Goal: Find specific page/section: Find specific page/section

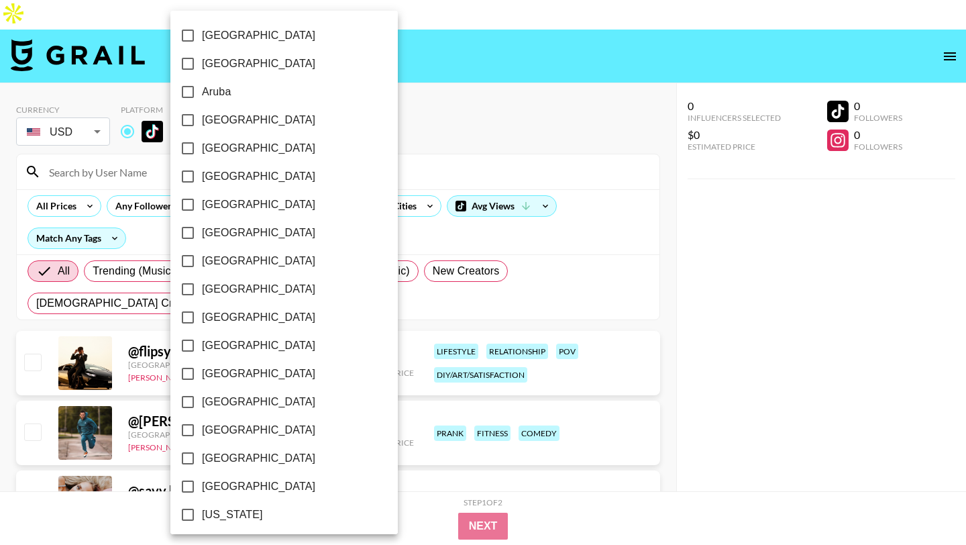
select select "Song"
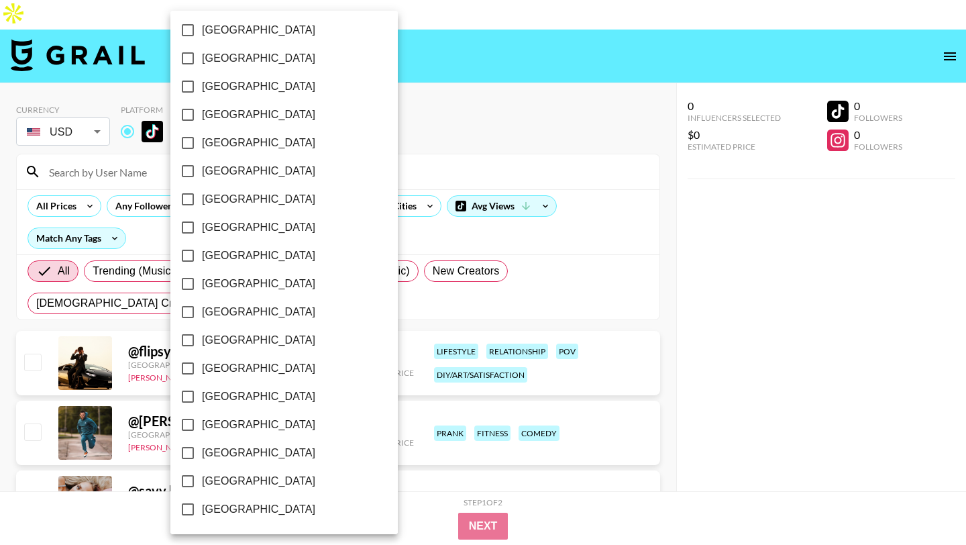
click at [188, 481] on input "[GEOGRAPHIC_DATA]" at bounding box center [188, 481] width 28 height 28
checkbox input "true"
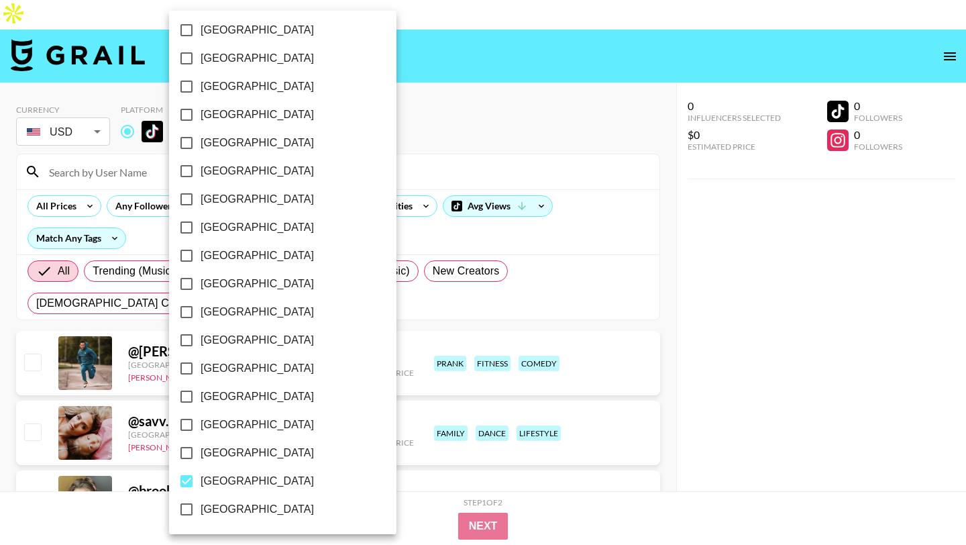
click at [412, 98] on div at bounding box center [483, 272] width 966 height 545
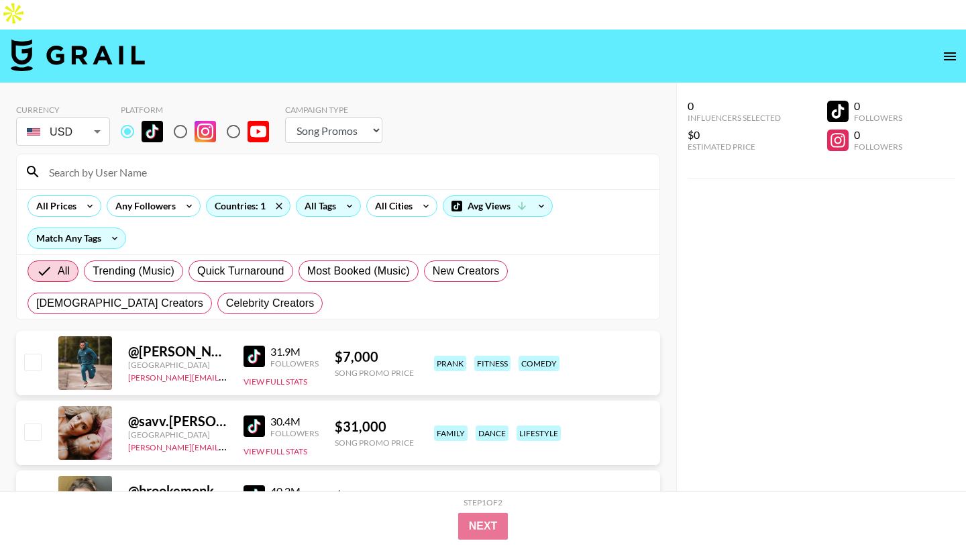
click at [351, 196] on icon at bounding box center [349, 206] width 21 height 20
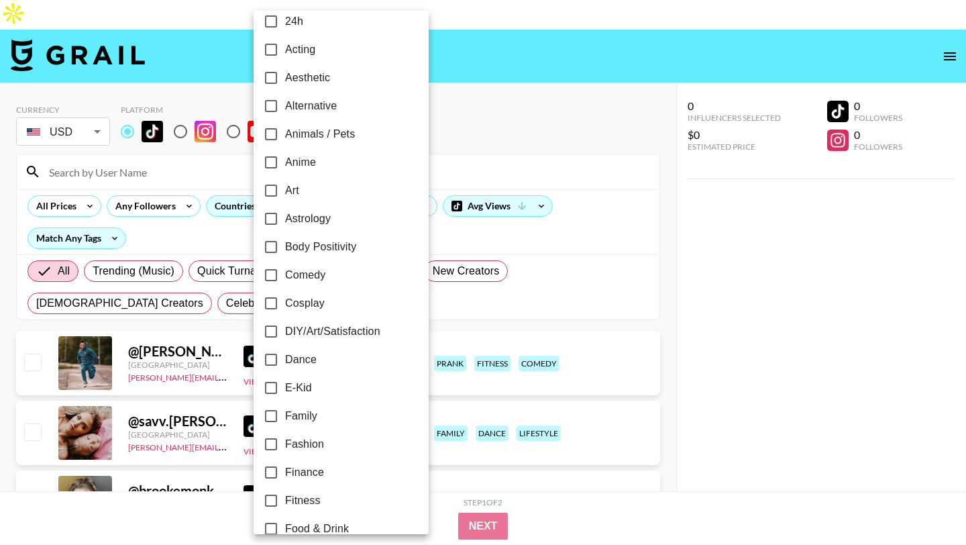
scroll to position [15, 0]
click at [272, 382] on input "E-Kid" at bounding box center [271, 386] width 28 height 28
checkbox input "true"
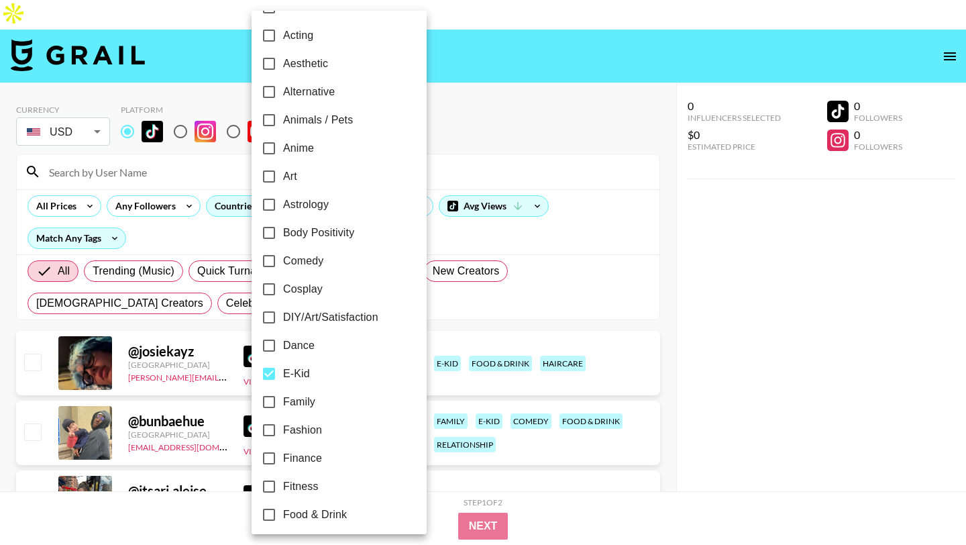
scroll to position [0, 0]
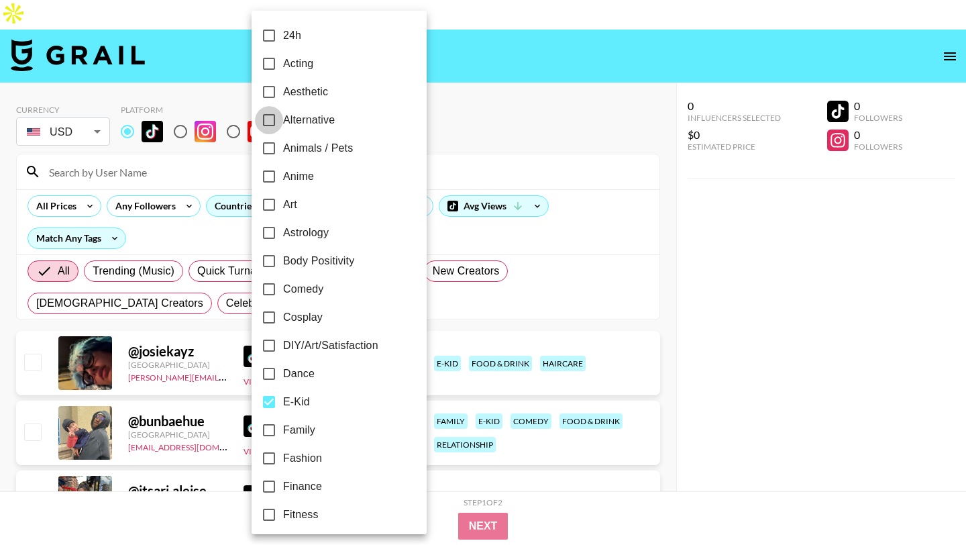
click at [267, 119] on input "Alternative" at bounding box center [269, 120] width 28 height 28
checkbox input "true"
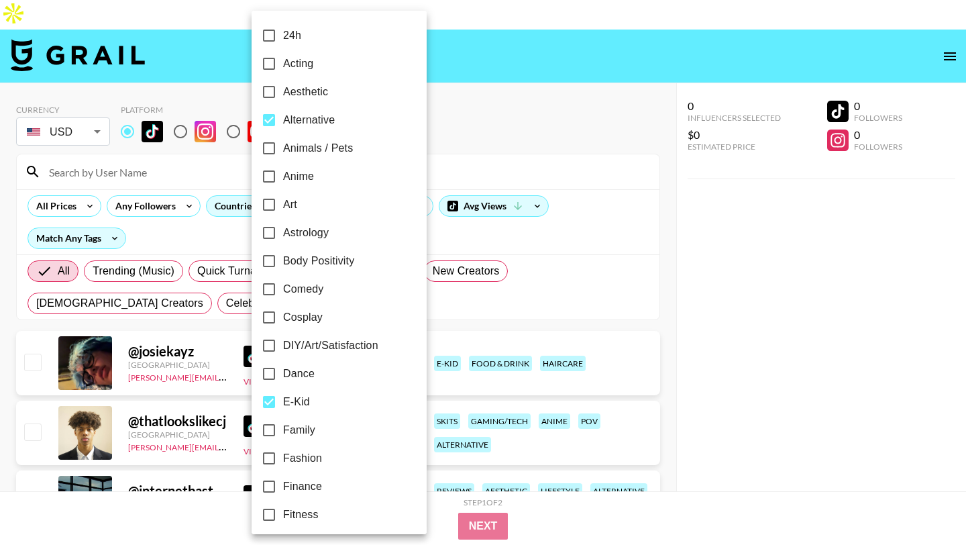
click at [271, 95] on input "Aesthetic" at bounding box center [269, 92] width 28 height 28
checkbox input "true"
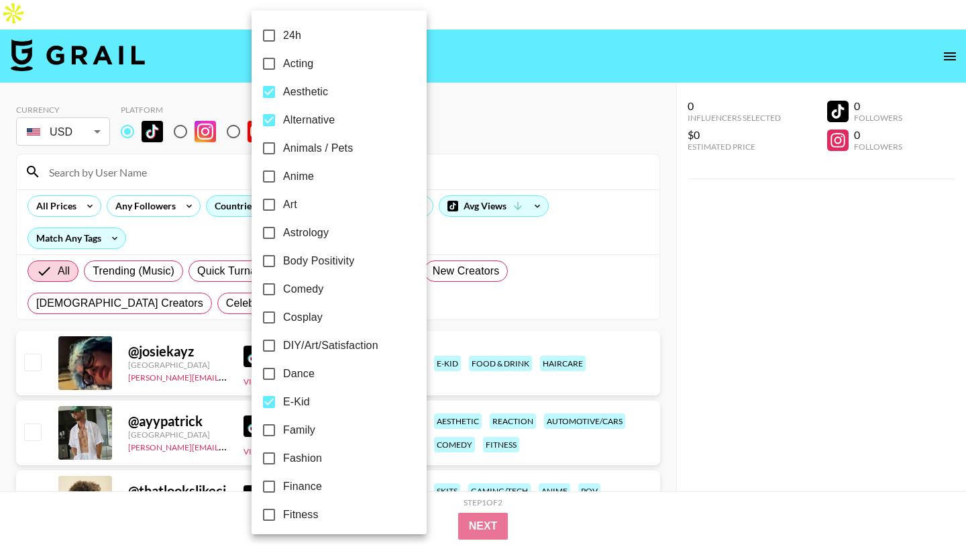
click at [460, 72] on div at bounding box center [483, 272] width 966 height 545
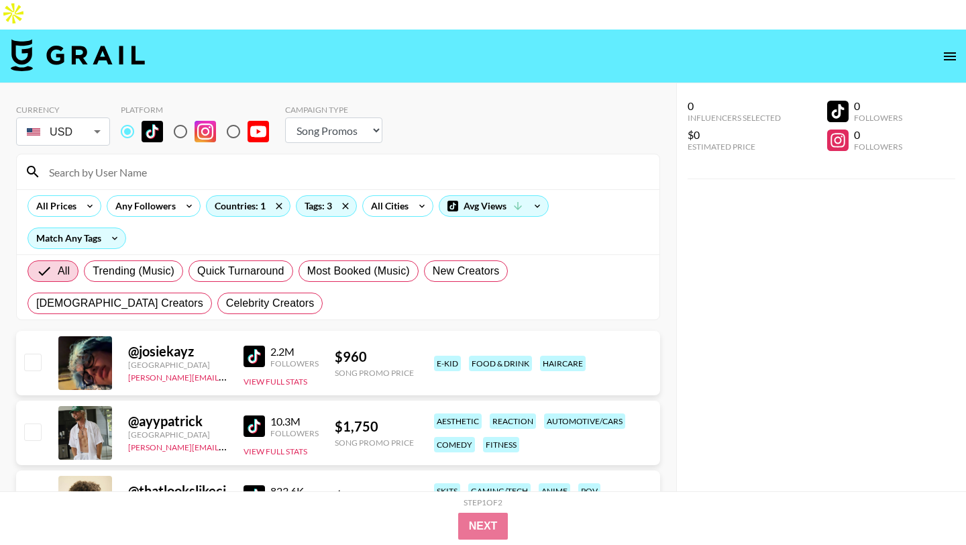
click at [264, 346] on img at bounding box center [254, 356] width 21 height 21
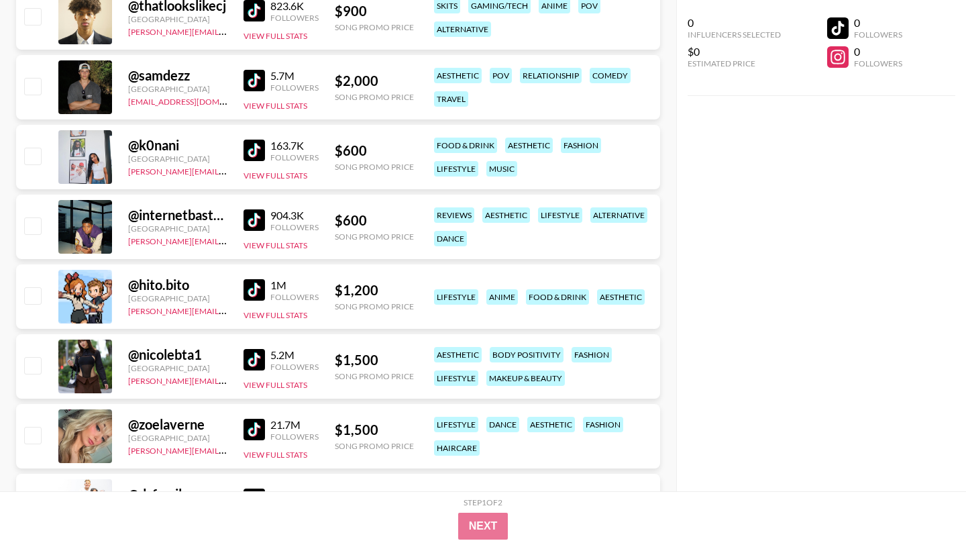
click at [256, 140] on img at bounding box center [254, 150] width 21 height 21
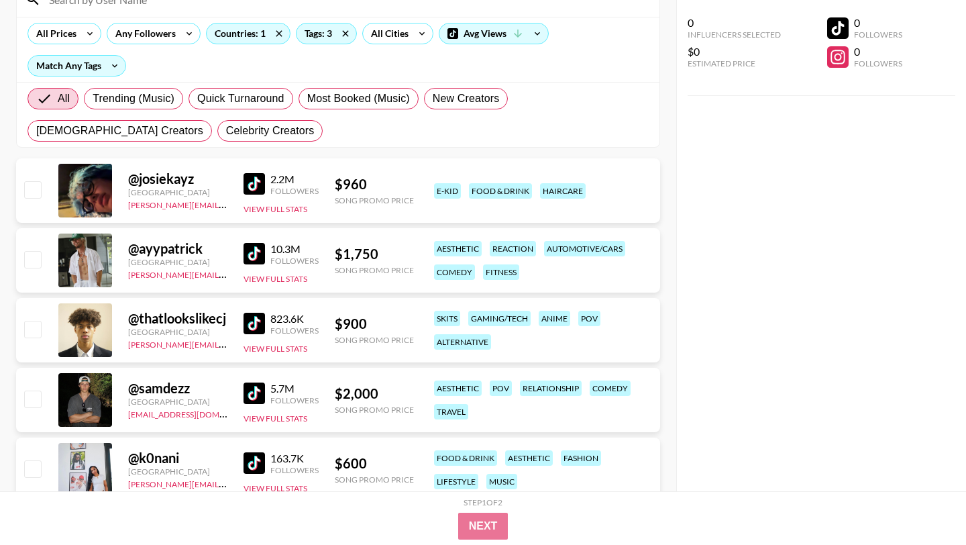
scroll to position [0, 0]
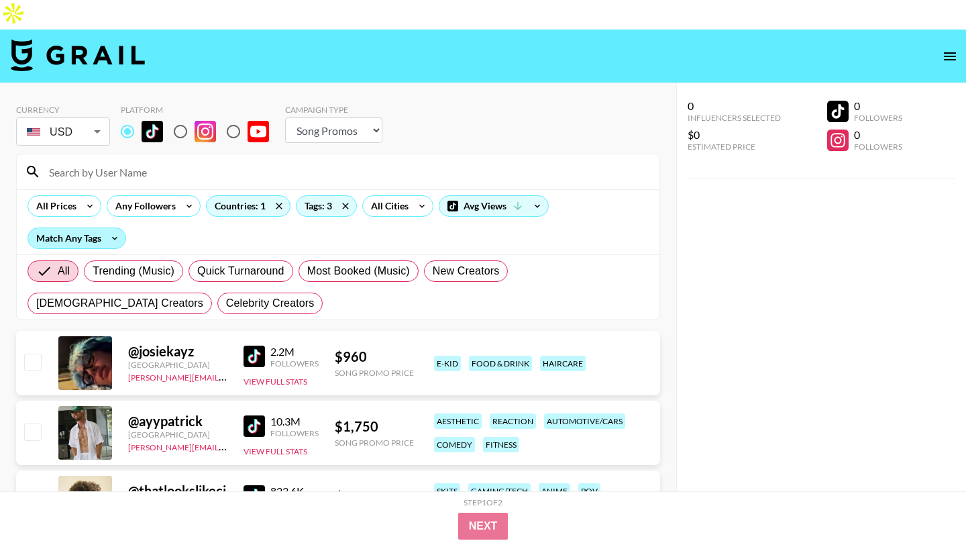
click at [74, 228] on div "Match Any Tags" at bounding box center [76, 238] width 97 height 20
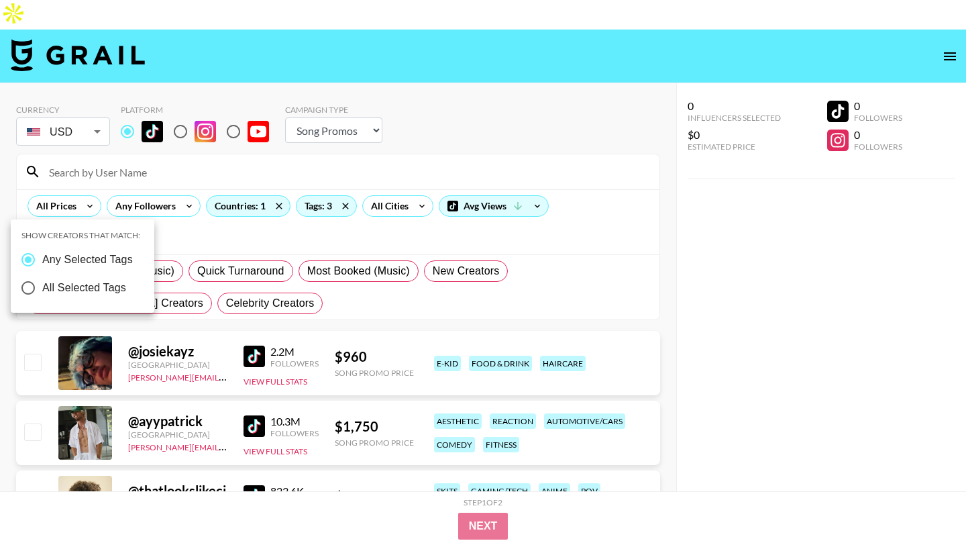
click at [28, 287] on input "All Selected Tags" at bounding box center [28, 288] width 28 height 28
radio input "true"
radio input "false"
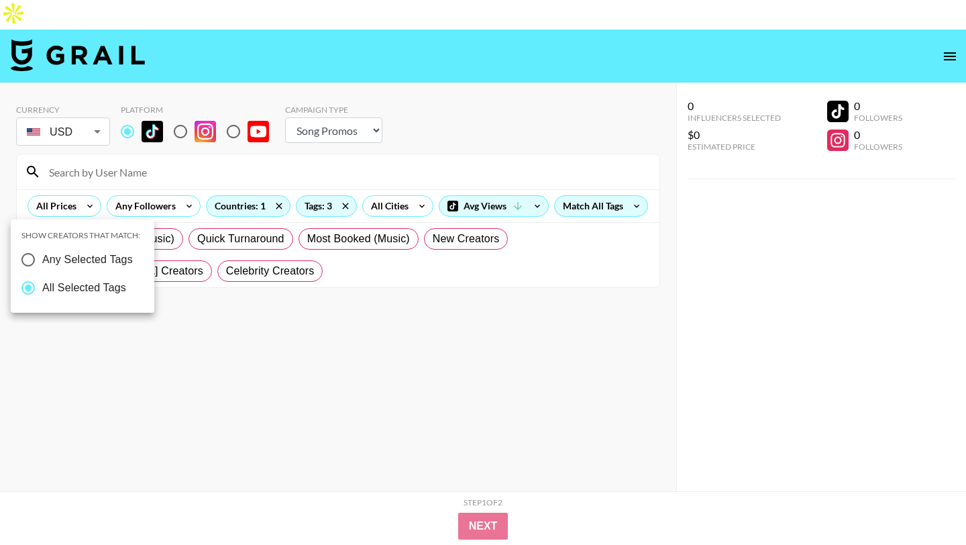
click at [232, 210] on div at bounding box center [483, 272] width 966 height 545
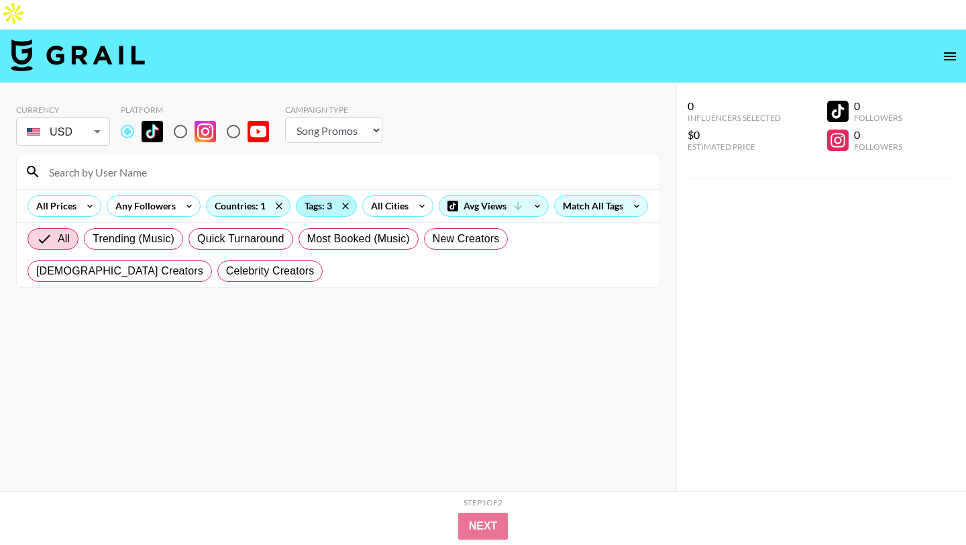
click at [315, 196] on div "Tags: 3" at bounding box center [327, 206] width 60 height 20
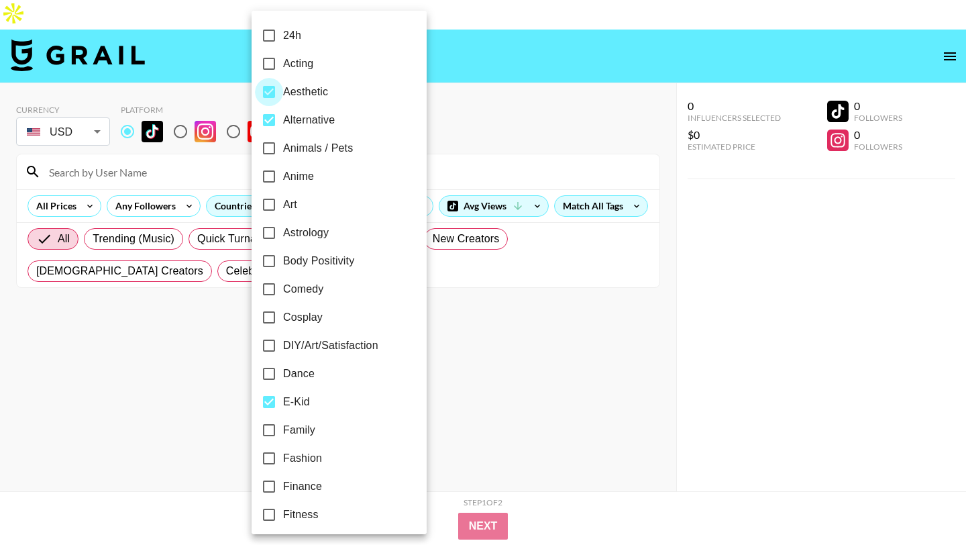
click at [270, 90] on input "Aesthetic" at bounding box center [269, 92] width 28 height 28
checkbox input "false"
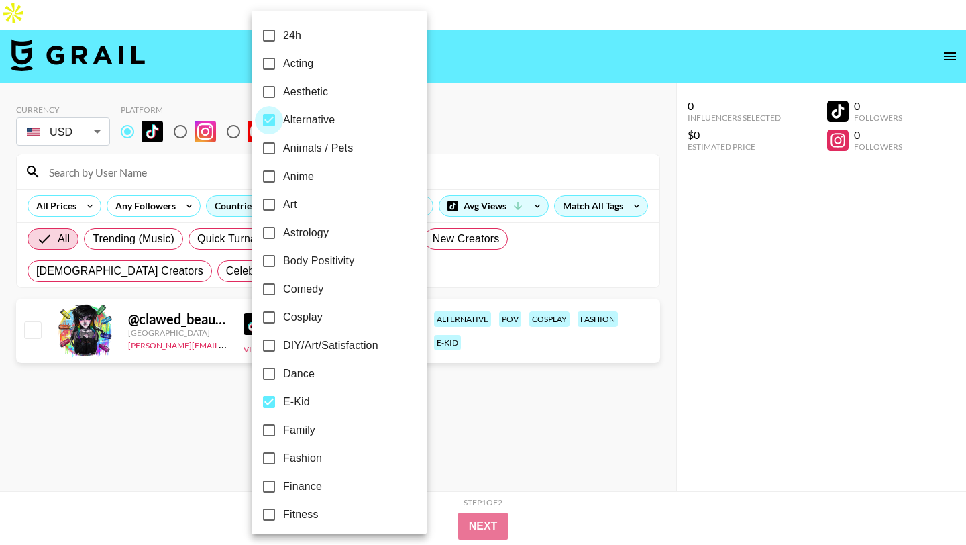
click at [269, 115] on input "Alternative" at bounding box center [269, 120] width 28 height 28
checkbox input "false"
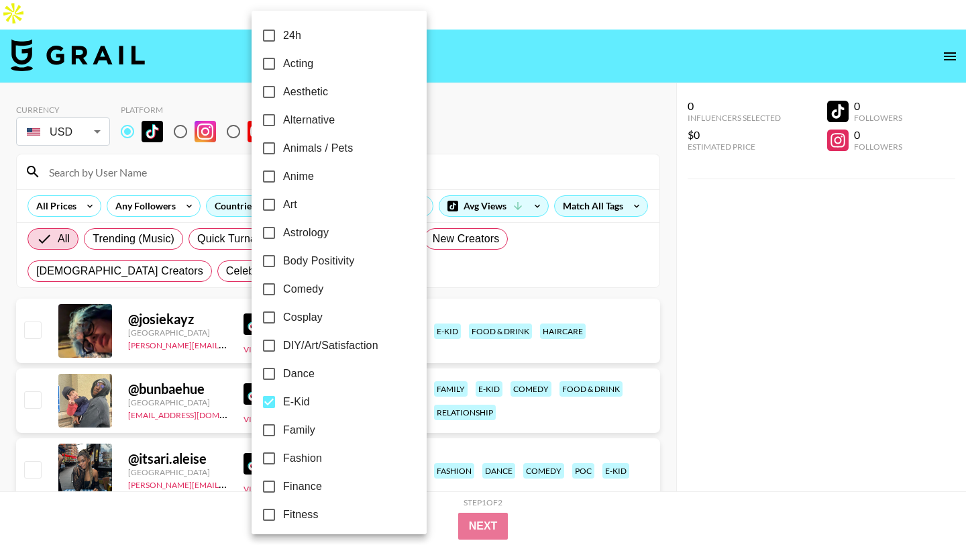
click at [487, 127] on div at bounding box center [483, 272] width 966 height 545
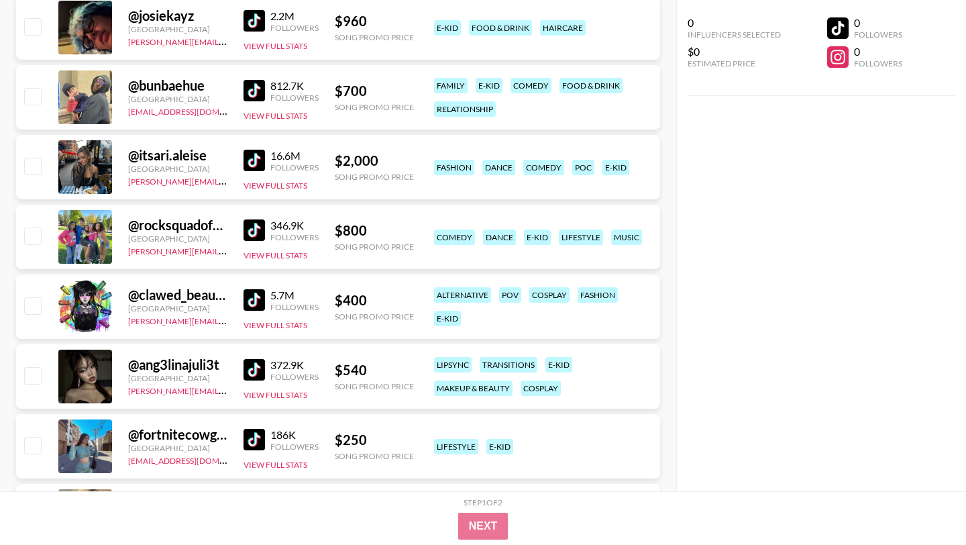
scroll to position [315, 0]
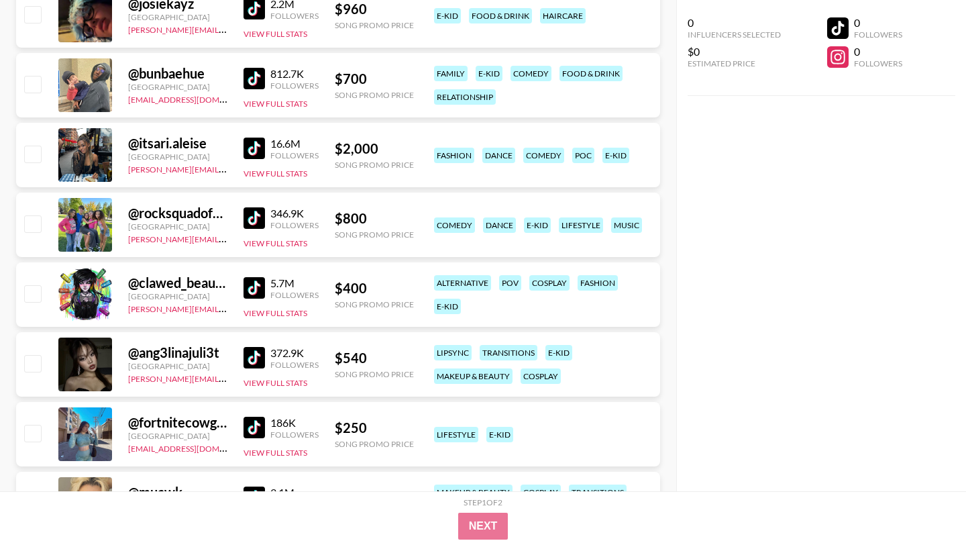
click at [252, 287] on img at bounding box center [254, 287] width 21 height 21
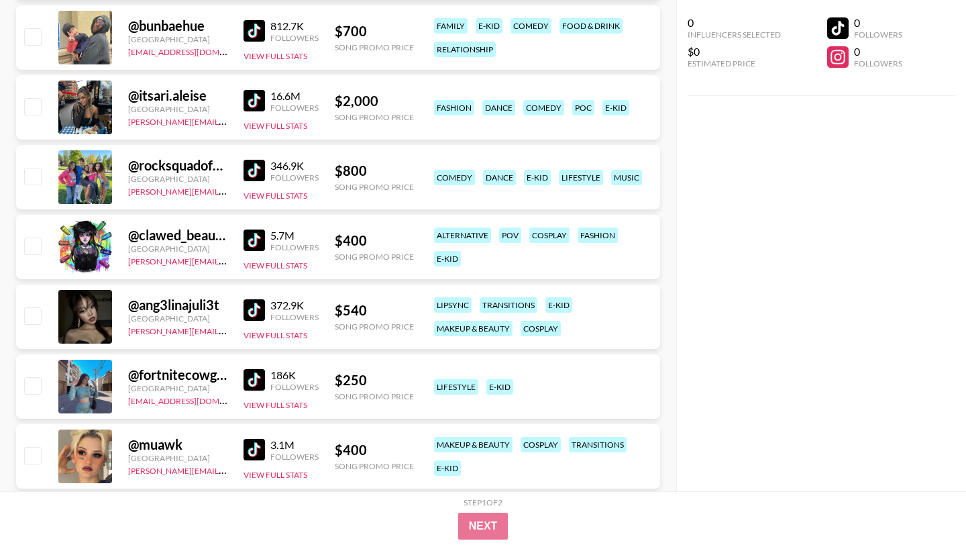
scroll to position [0, 0]
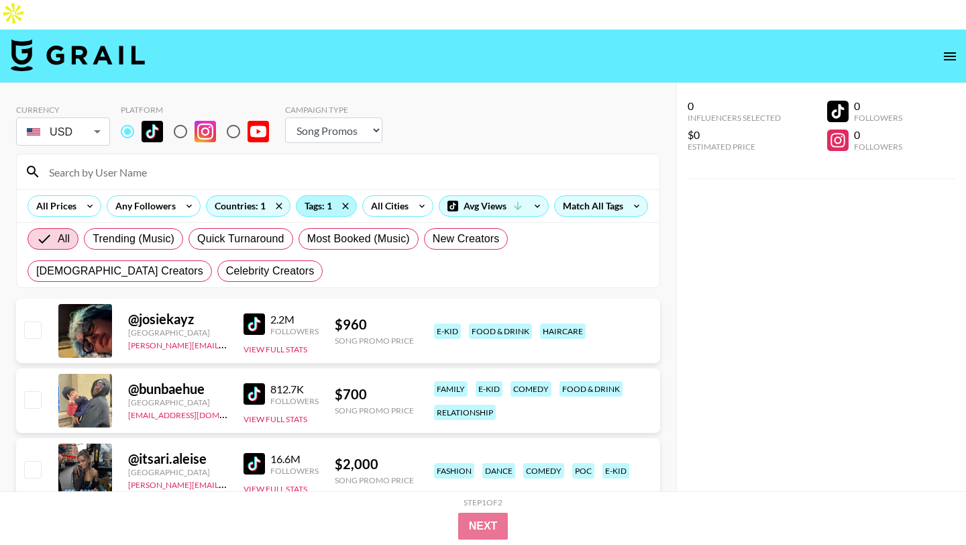
click at [319, 196] on div "Tags: 1" at bounding box center [327, 206] width 60 height 20
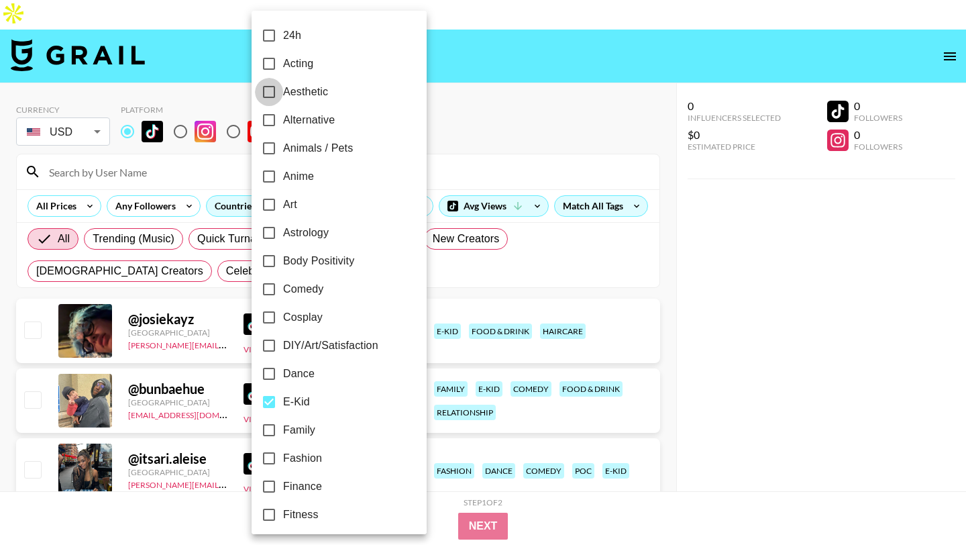
click at [272, 91] on input "Aesthetic" at bounding box center [269, 92] width 28 height 28
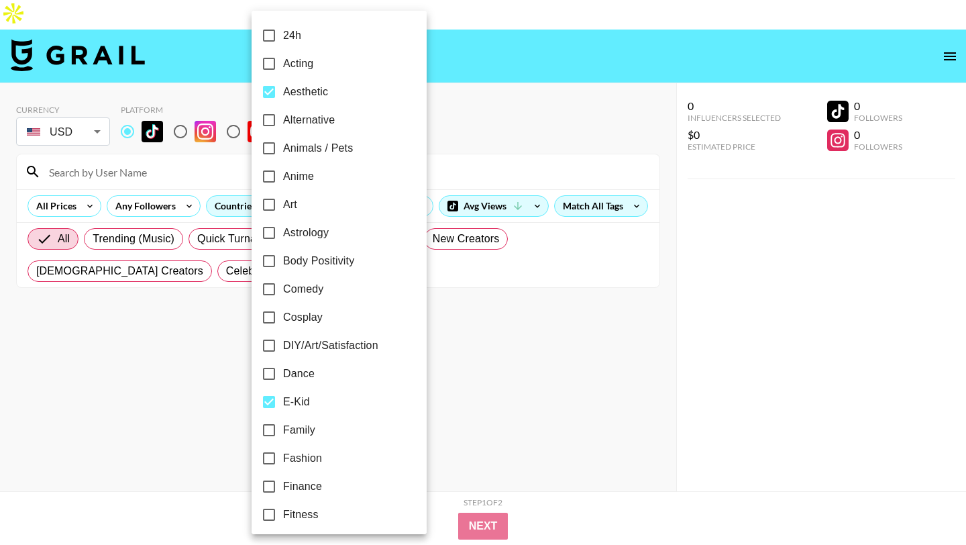
click at [270, 90] on input "Aesthetic" at bounding box center [269, 92] width 28 height 28
checkbox input "false"
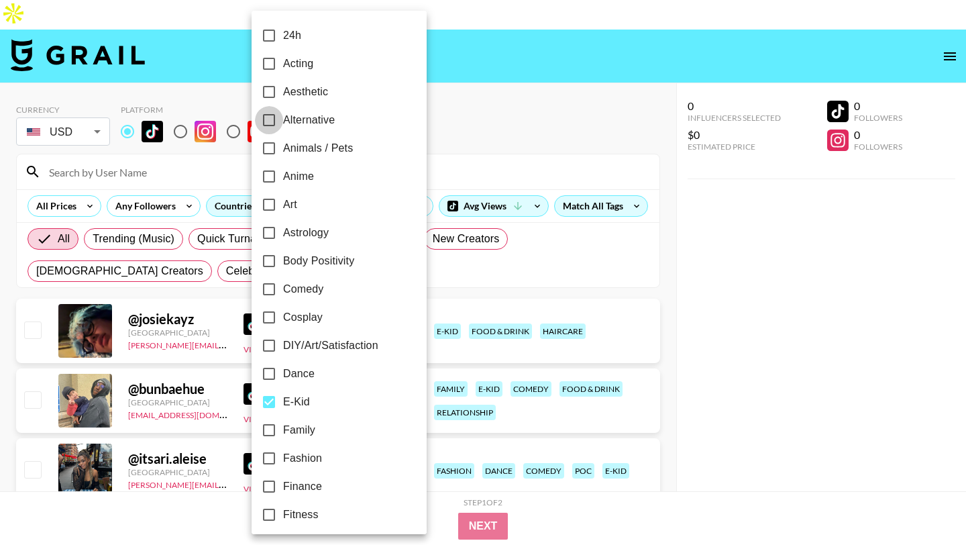
click at [270, 113] on input "Alternative" at bounding box center [269, 120] width 28 height 28
checkbox input "true"
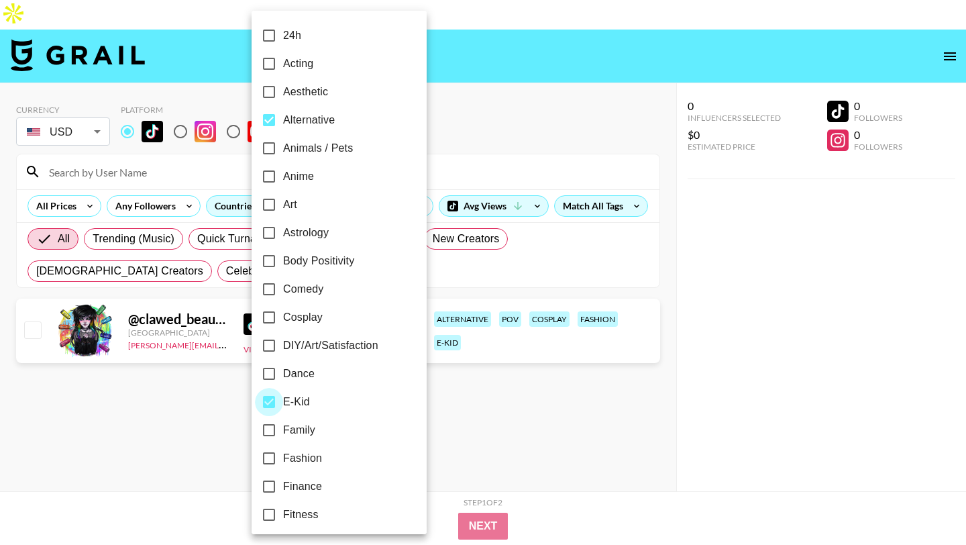
click at [270, 402] on input "E-Kid" at bounding box center [269, 402] width 28 height 28
checkbox input "false"
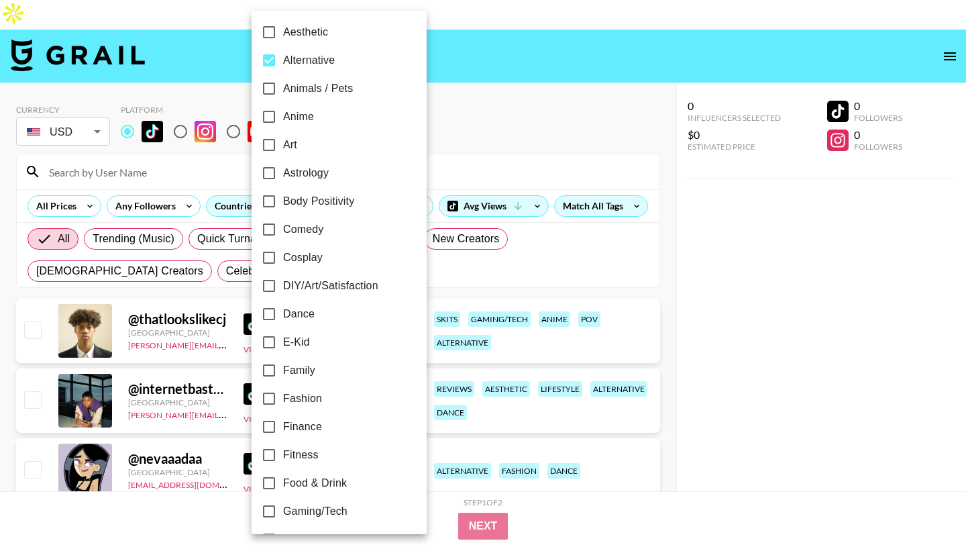
scroll to position [60, 0]
click at [514, 96] on div at bounding box center [483, 272] width 966 height 545
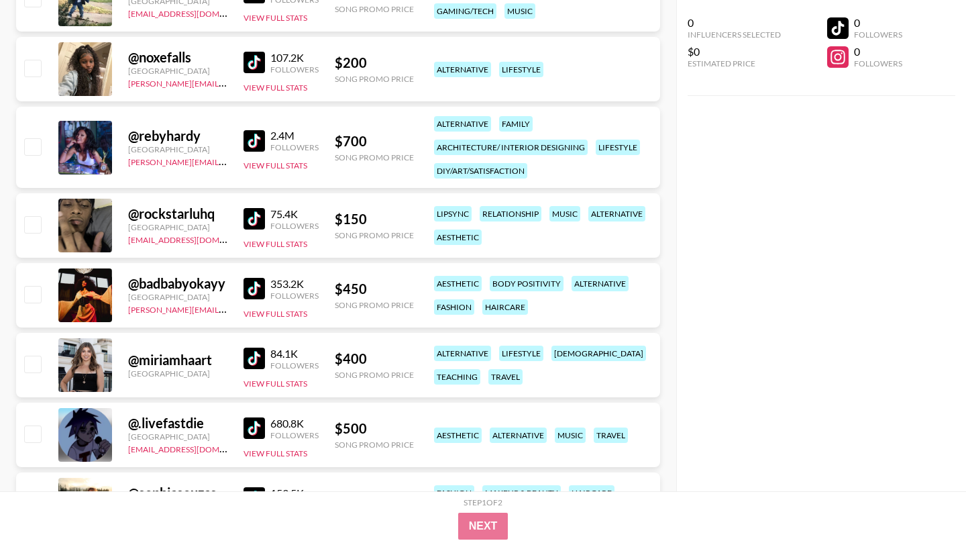
scroll to position [2177, 0]
